Goal: Entertainment & Leisure: Consume media (video, audio)

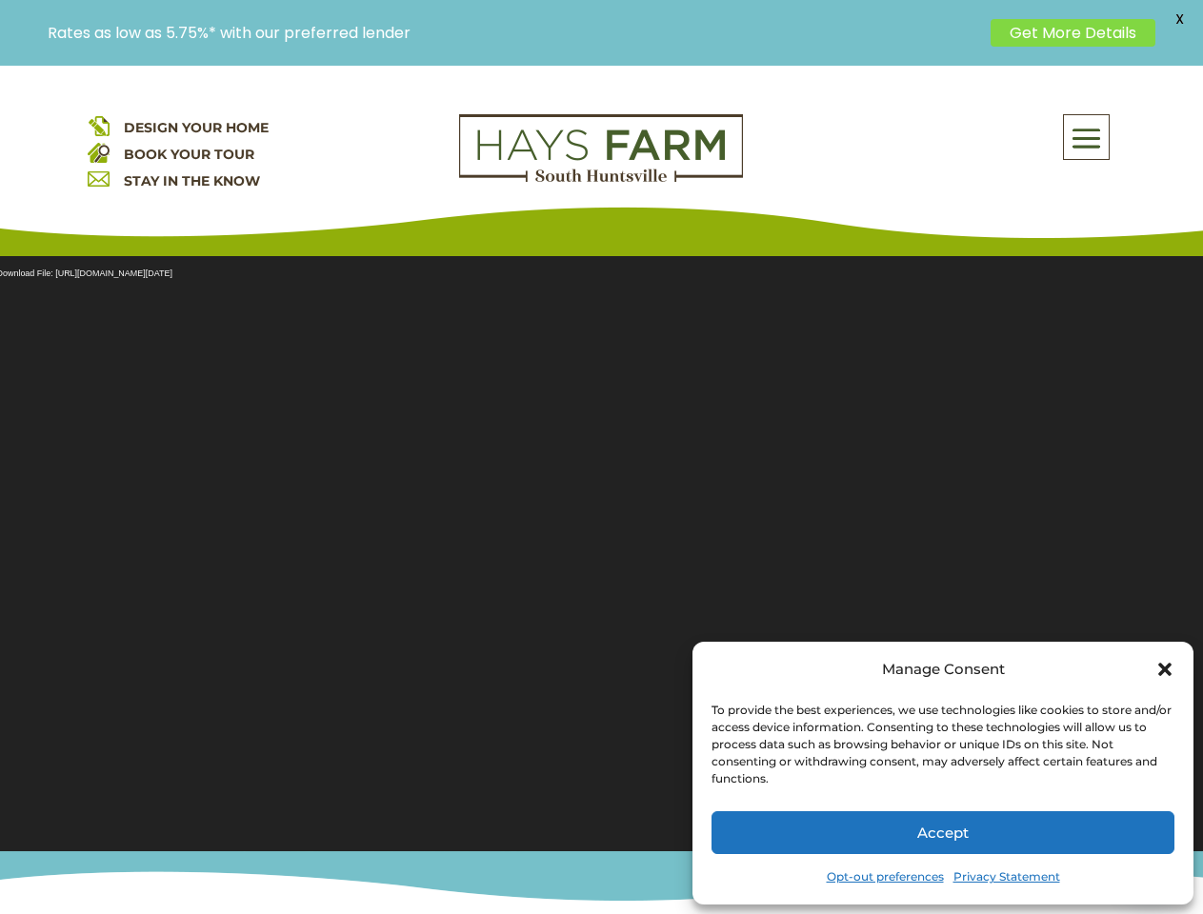
click at [601, 489] on section "Video Player Media error: Format(s) not supported or source(s) not found Downlo…" at bounding box center [601, 541] width 1203 height 619
click at [1086, 137] on span at bounding box center [1086, 138] width 45 height 44
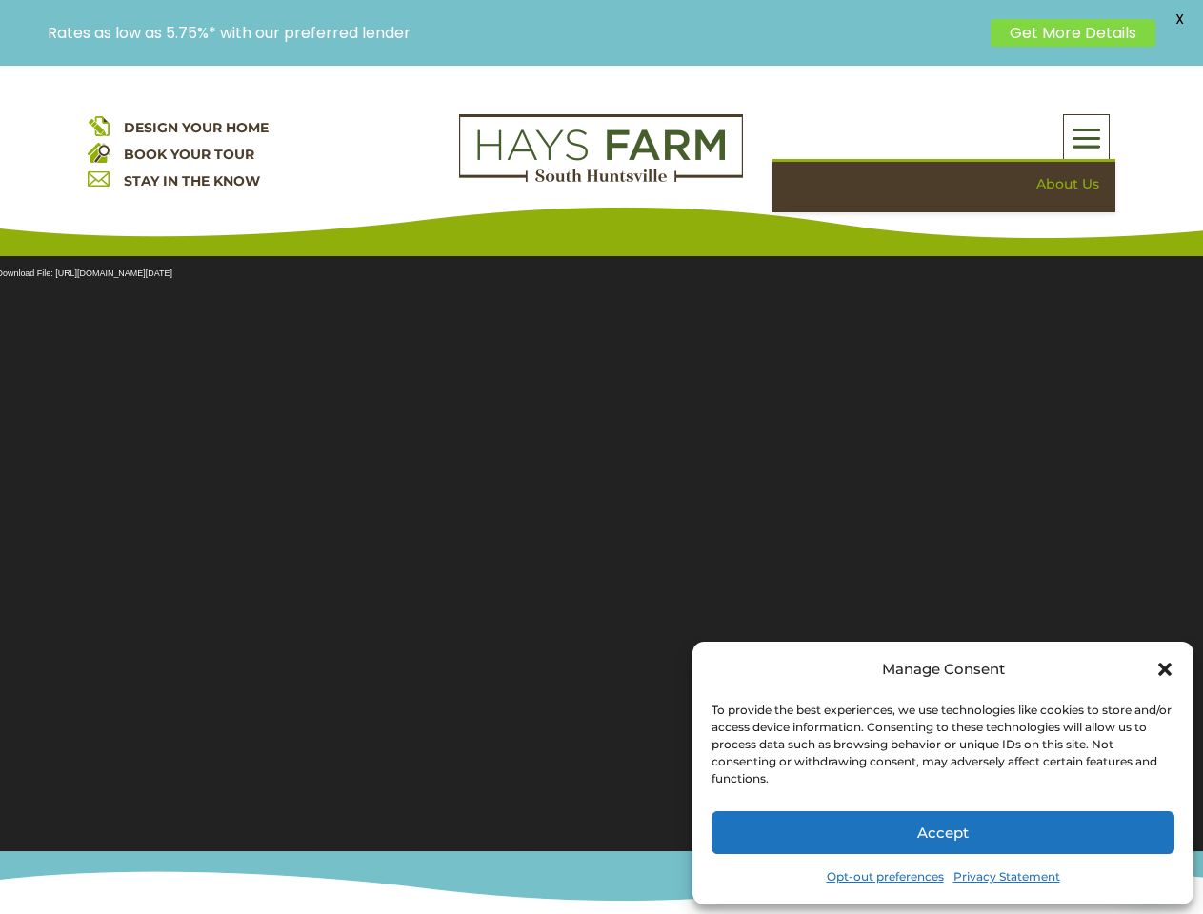
click at [601, 542] on section "Video Player Media error: Format(s) not supported or source(s) not found Downlo…" at bounding box center [601, 541] width 1203 height 619
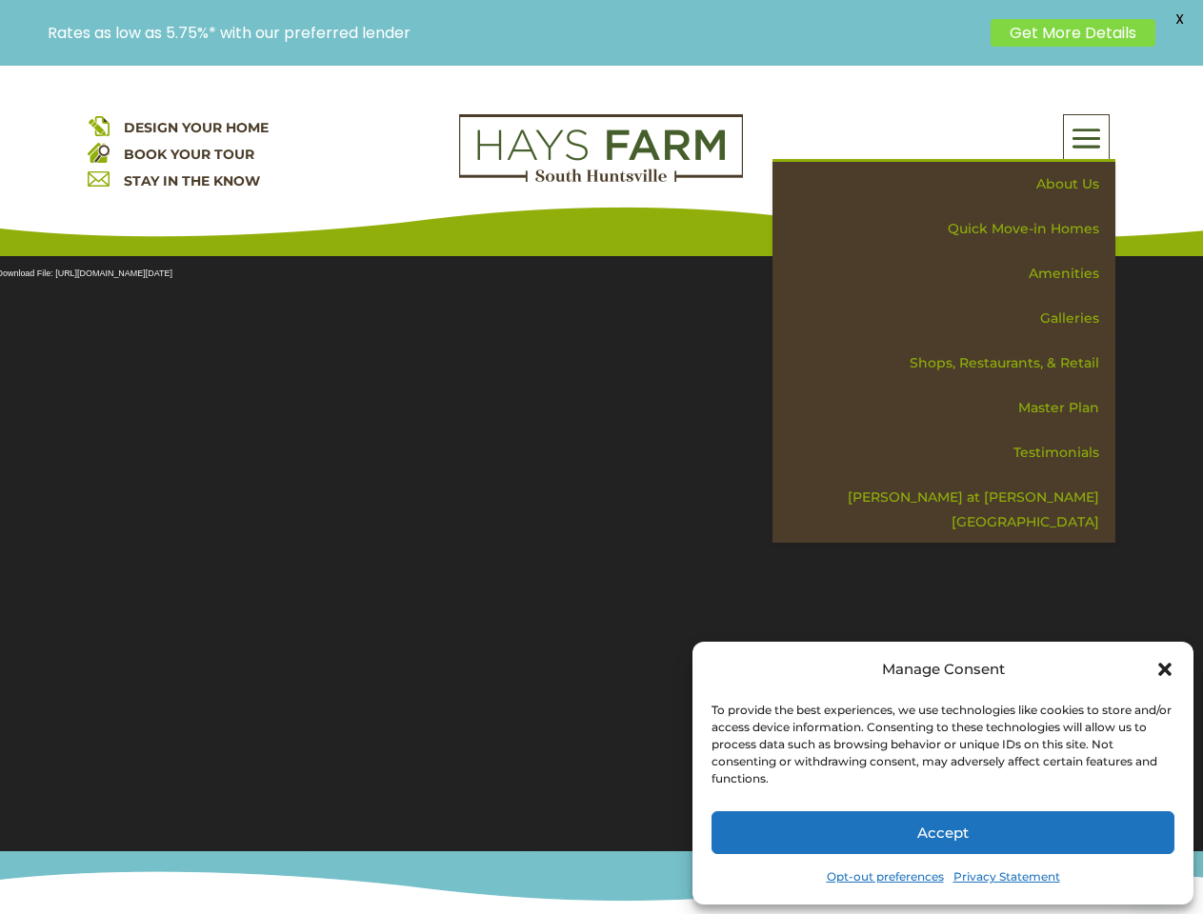
click at [601, 542] on section "Video Player Media error: Format(s) not supported or source(s) not found Downlo…" at bounding box center [601, 541] width 1203 height 619
click at [1179, 19] on span "X" at bounding box center [1178, 19] width 29 height 29
